Goal: Task Accomplishment & Management: Use online tool/utility

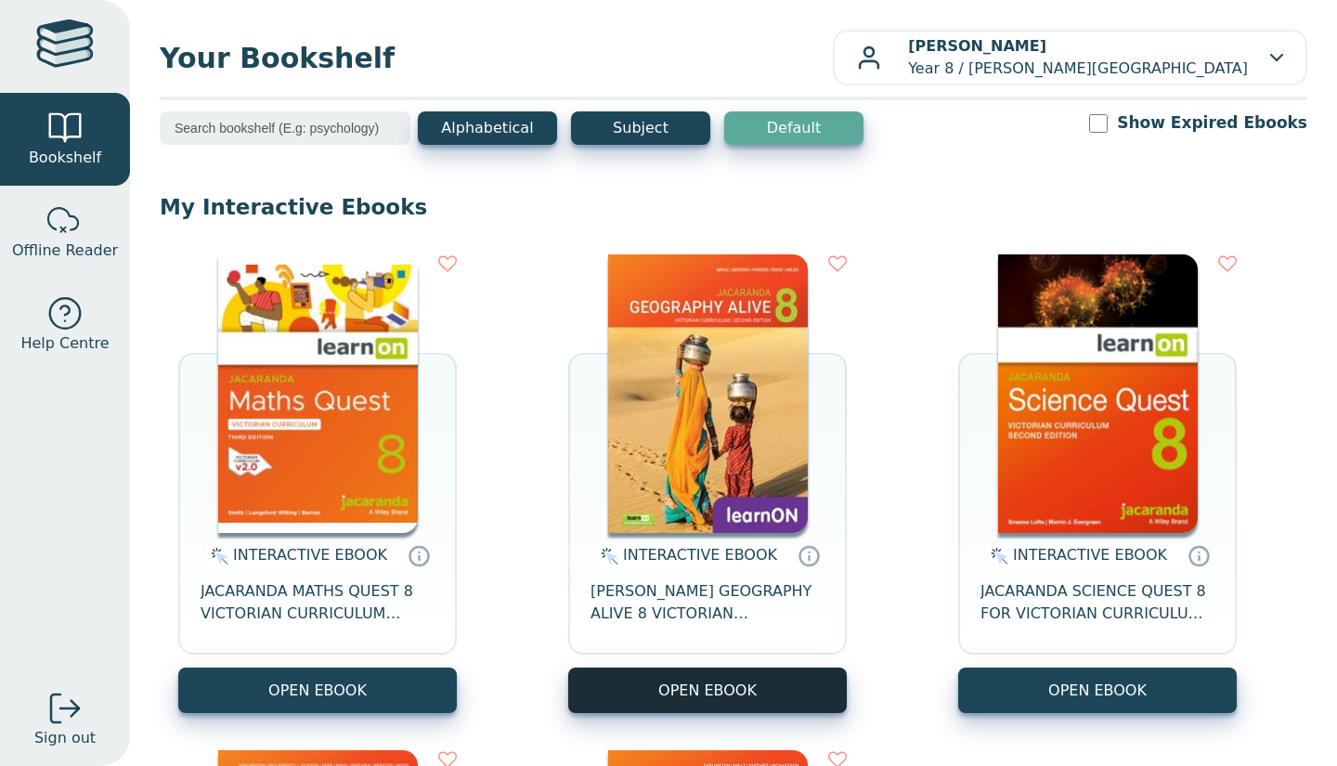
click at [614, 691] on button "OPEN EBOOK" at bounding box center [707, 691] width 279 height 46
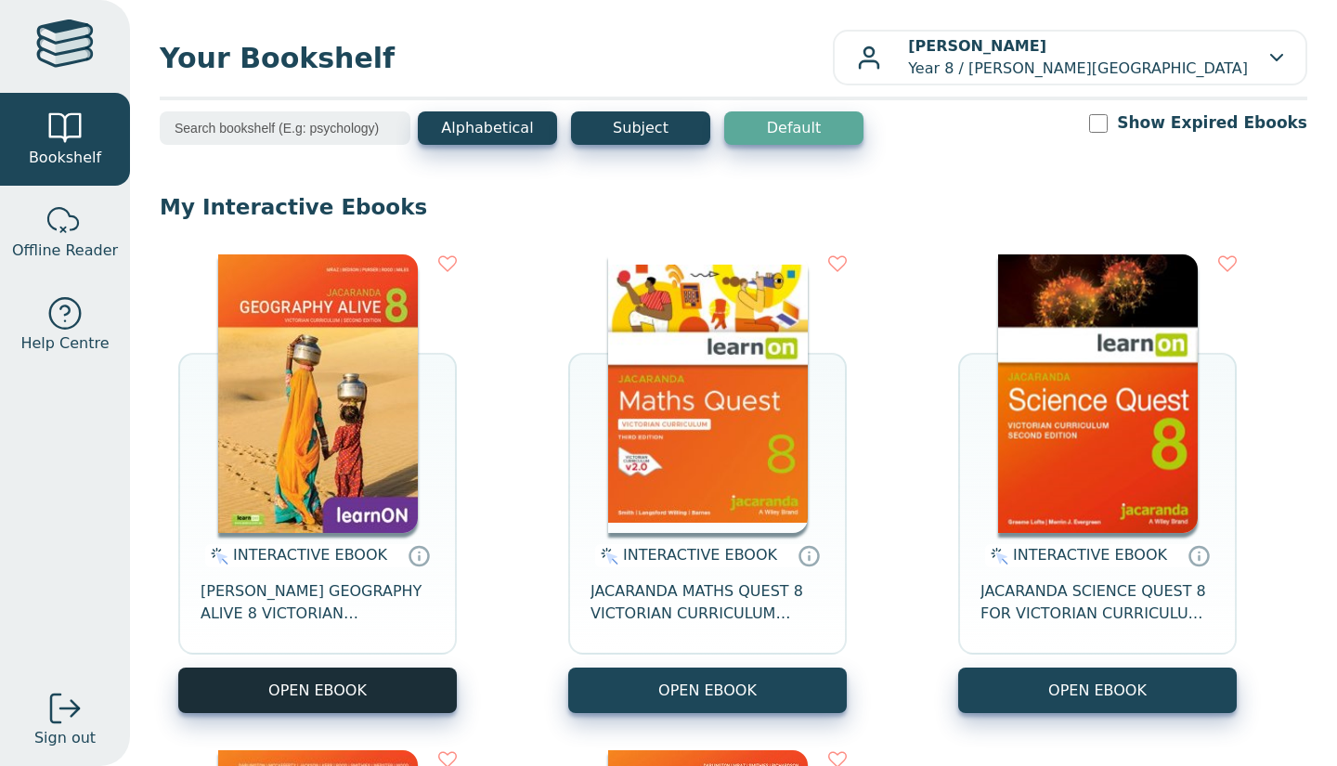
click at [418, 687] on button "OPEN EBOOK" at bounding box center [317, 691] width 279 height 46
